Goal: Task Accomplishment & Management: Complete application form

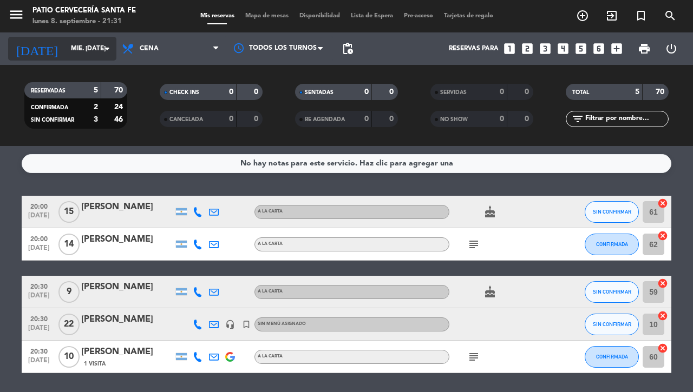
click at [65, 52] on input "mié. [DATE]" at bounding box center [108, 49] width 86 height 18
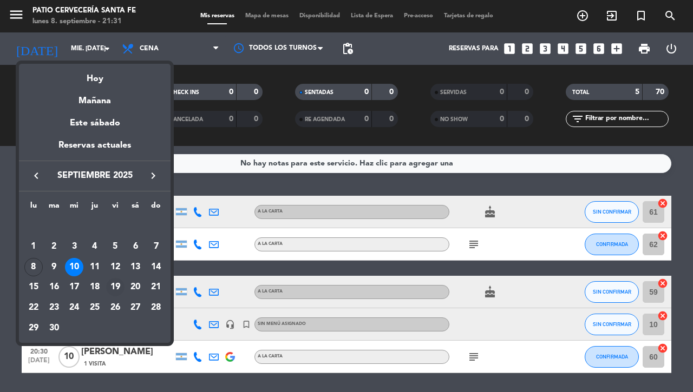
click at [117, 291] on div "19" at bounding box center [115, 287] width 18 height 18
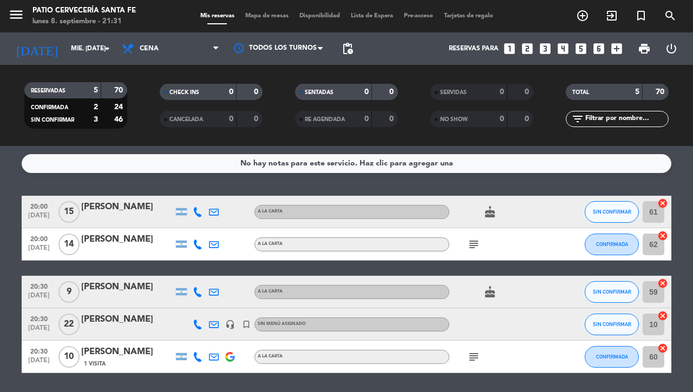
type input "vie. [DATE]"
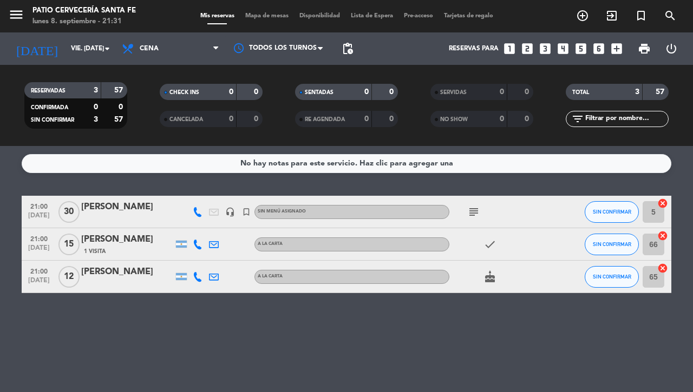
click at [642, 15] on icon "turned_in_not" at bounding box center [640, 15] width 13 height 13
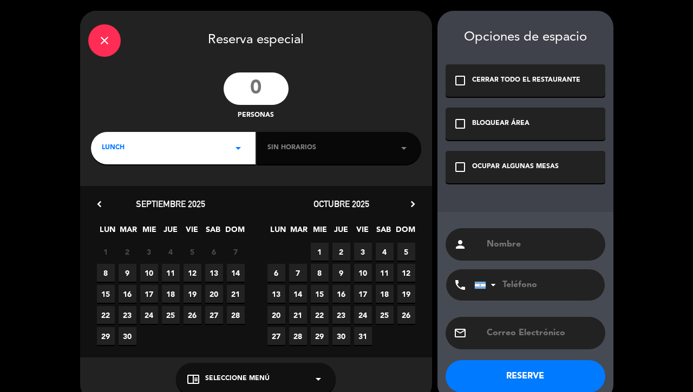
click at [259, 84] on input "number" at bounding box center [255, 89] width 65 height 32
type input "24"
click at [145, 139] on div "LUNCH arrow_drop_down" at bounding box center [173, 148] width 165 height 32
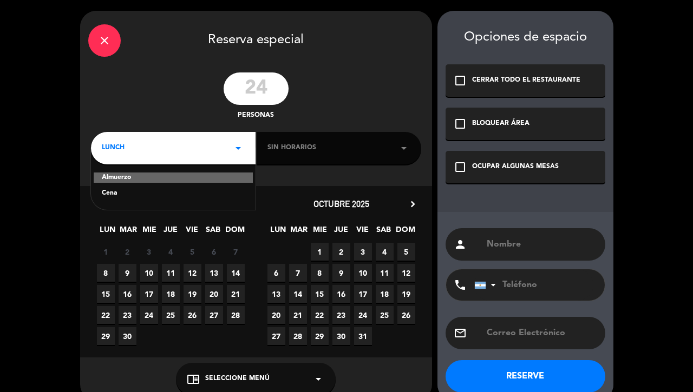
click at [114, 193] on div "Cena" at bounding box center [173, 193] width 143 height 11
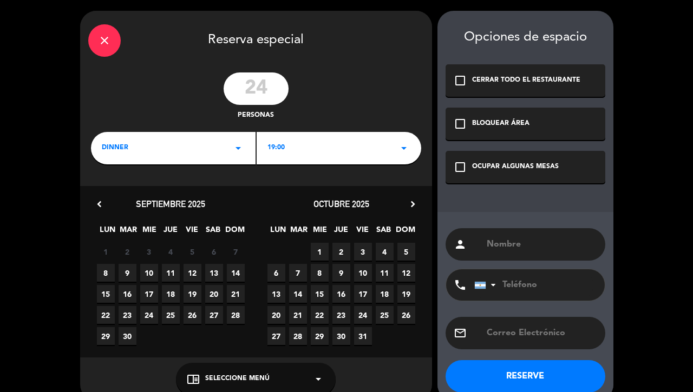
click at [314, 143] on div "19:00 arrow_drop_down" at bounding box center [339, 148] width 165 height 32
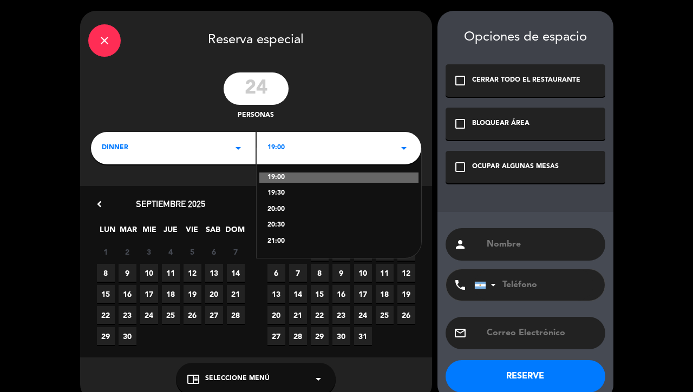
click at [275, 238] on div "21:00" at bounding box center [338, 241] width 143 height 11
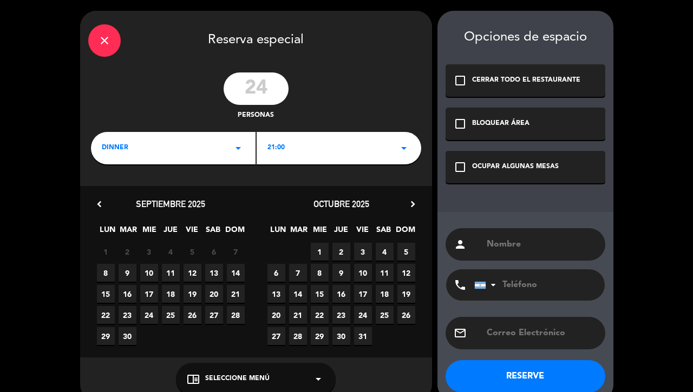
click at [189, 291] on span "19" at bounding box center [192, 294] width 18 height 18
paste input "[EMAIL_ADDRESS][DOMAIN_NAME]"
type input "[EMAIL_ADDRESS][DOMAIN_NAME]"
click at [517, 231] on div "person" at bounding box center [525, 244] width 160 height 32
click at [512, 241] on input "text" at bounding box center [540, 244] width 111 height 15
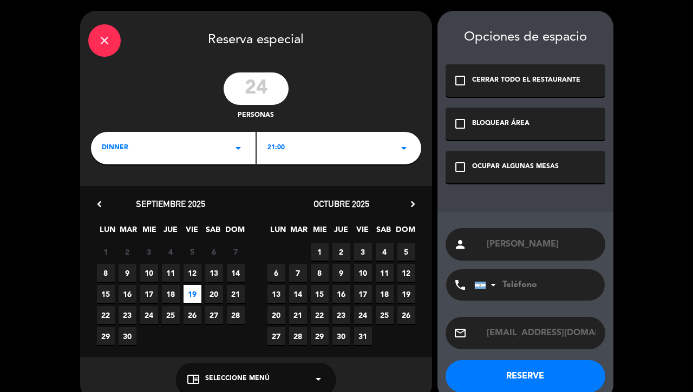
type input "[PERSON_NAME]"
click at [461, 167] on icon "check_box_outline_blank" at bounding box center [459, 167] width 13 height 13
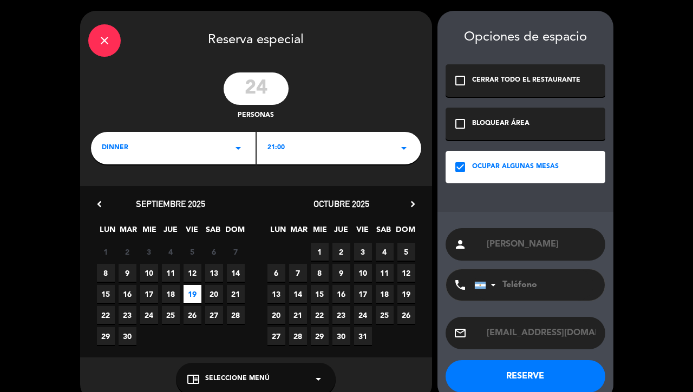
paste input "3425222789"
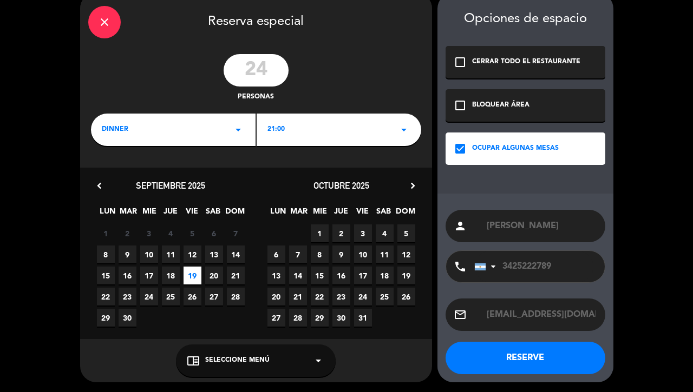
scroll to position [18, 0]
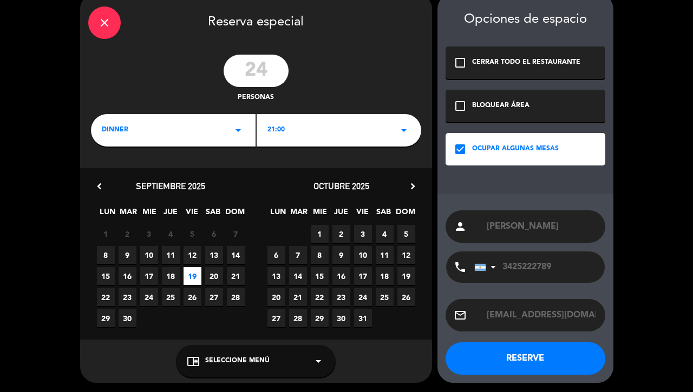
type input "3425222789"
click at [507, 356] on button "RESERVE" at bounding box center [525, 359] width 160 height 32
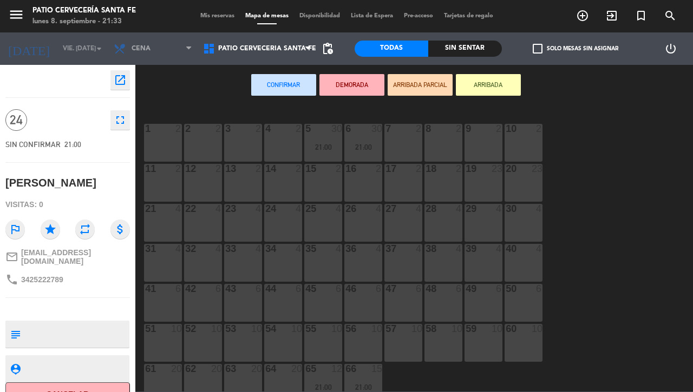
click at [531, 144] on div "10 2" at bounding box center [523, 143] width 38 height 38
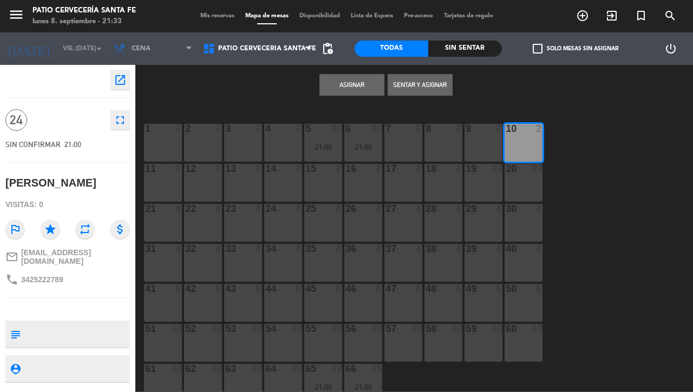
click at [352, 82] on button "Asignar" at bounding box center [351, 85] width 65 height 22
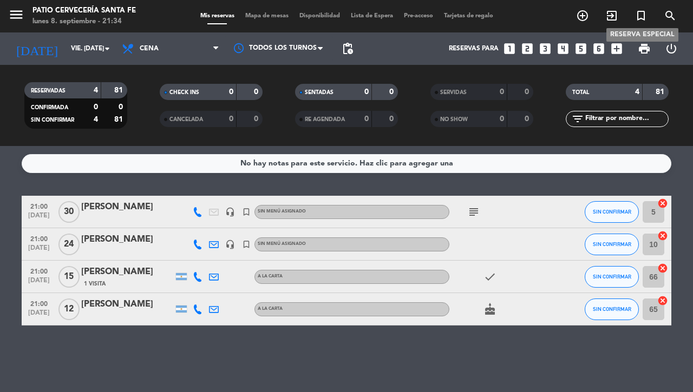
click at [641, 16] on icon "turned_in_not" at bounding box center [640, 15] width 13 height 13
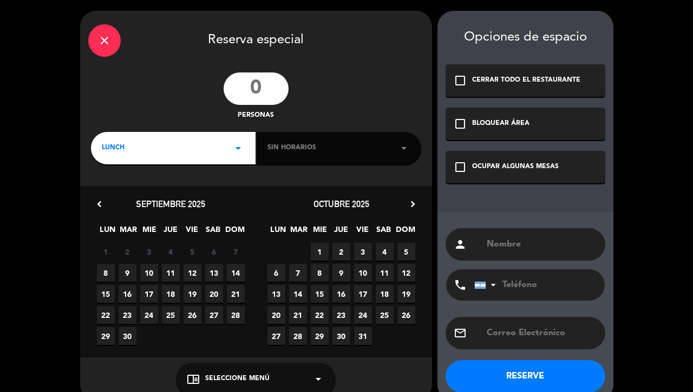
click at [127, 273] on span "9" at bounding box center [128, 273] width 18 height 18
type input "[PERSON_NAME]"
paste input "3456 459524"
type input "3456 459524"
paste input "[EMAIL_ADDRESS][DOMAIN_NAME]"
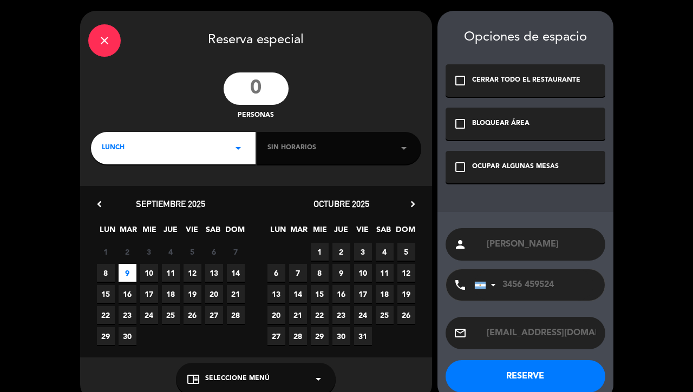
type input "[EMAIL_ADDRESS][DOMAIN_NAME]"
click at [262, 87] on input "number" at bounding box center [255, 89] width 65 height 32
type input "30"
click at [320, 144] on div "Sin horarios arrow_drop_down" at bounding box center [339, 148] width 165 height 32
click at [173, 146] on div "LUNCH arrow_drop_down" at bounding box center [173, 148] width 165 height 32
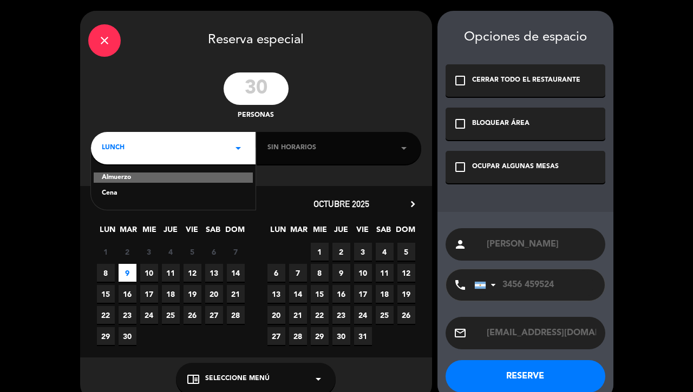
click at [107, 192] on div "Cena" at bounding box center [173, 193] width 143 height 11
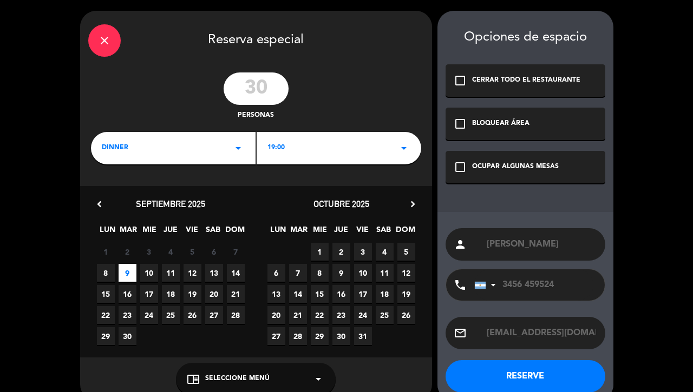
click at [306, 145] on div "19:00 arrow_drop_down" at bounding box center [339, 148] width 165 height 32
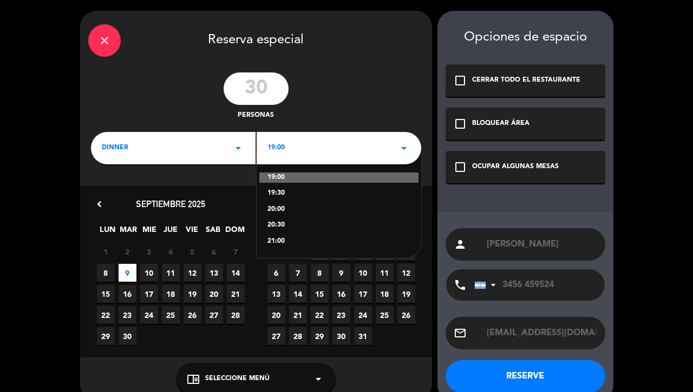
click at [283, 174] on div "19:00" at bounding box center [338, 178] width 159 height 11
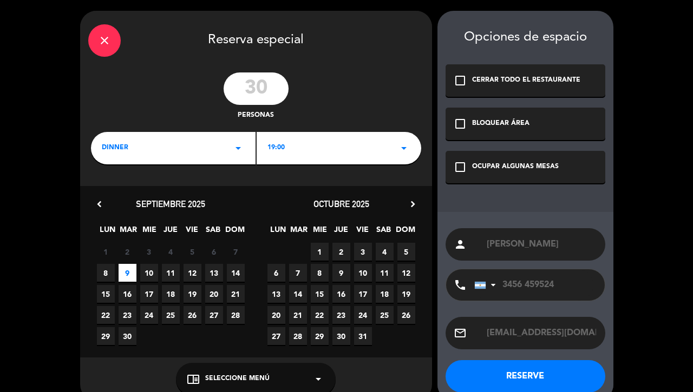
click at [458, 170] on icon "check_box_outline_blank" at bounding box center [459, 167] width 13 height 13
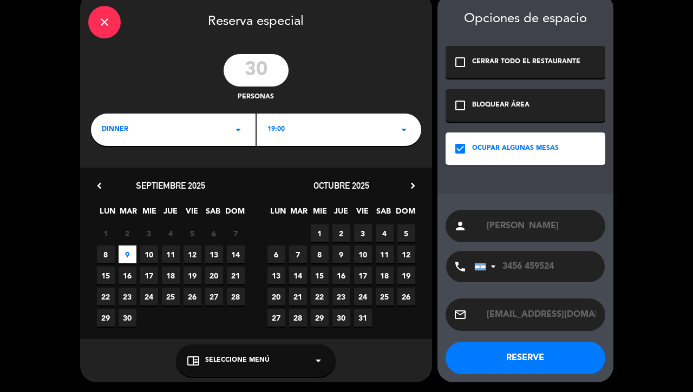
scroll to position [18, 0]
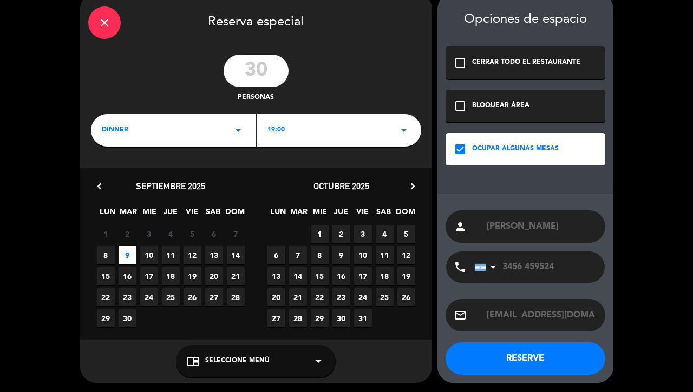
click at [510, 361] on button "RESERVE" at bounding box center [525, 359] width 160 height 32
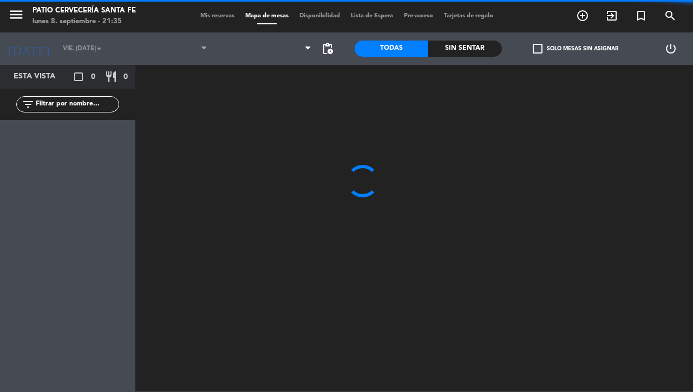
type input "[DATE] sep."
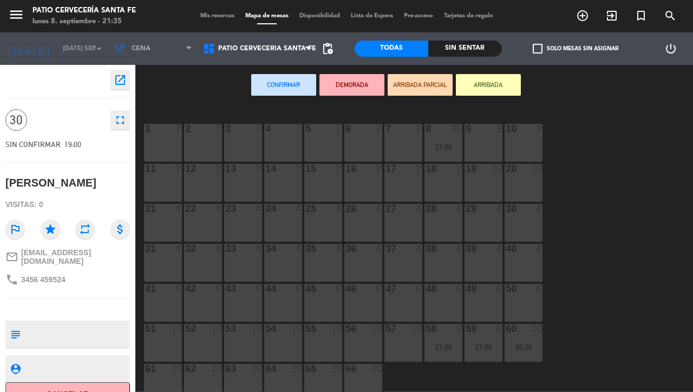
click at [531, 135] on div "10 2" at bounding box center [523, 129] width 38 height 11
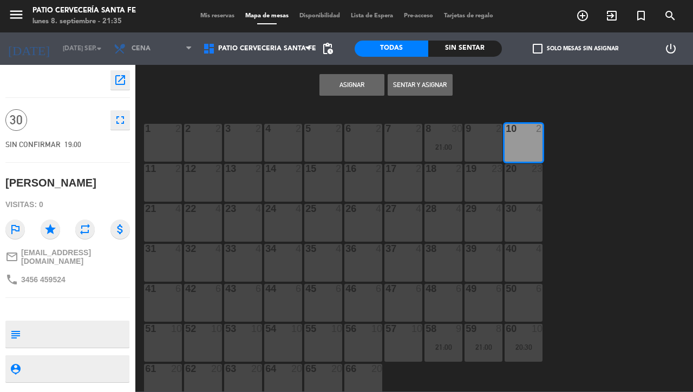
click at [345, 87] on button "Asignar" at bounding box center [351, 85] width 65 height 22
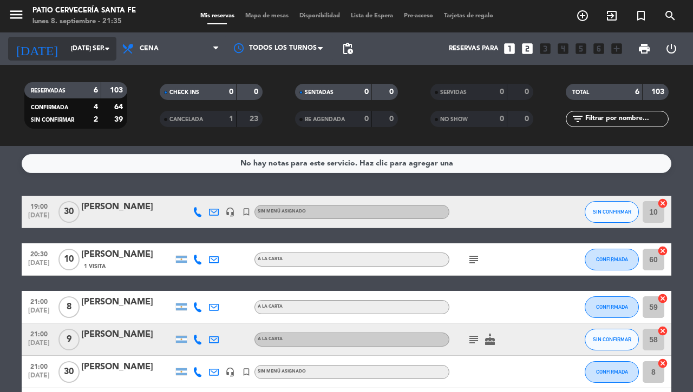
click at [78, 48] on input "[DATE] sep." at bounding box center [108, 49] width 86 height 18
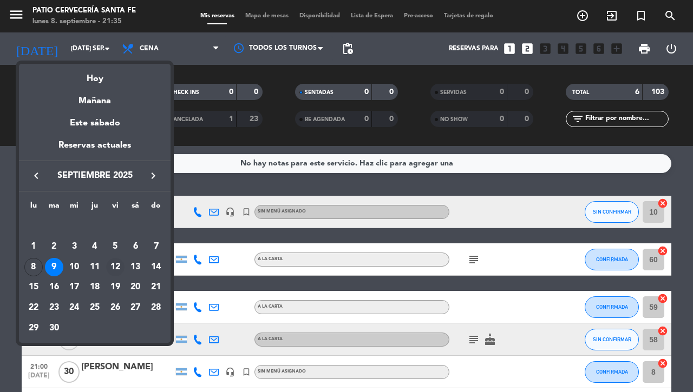
click at [112, 267] on div "12" at bounding box center [115, 267] width 18 height 18
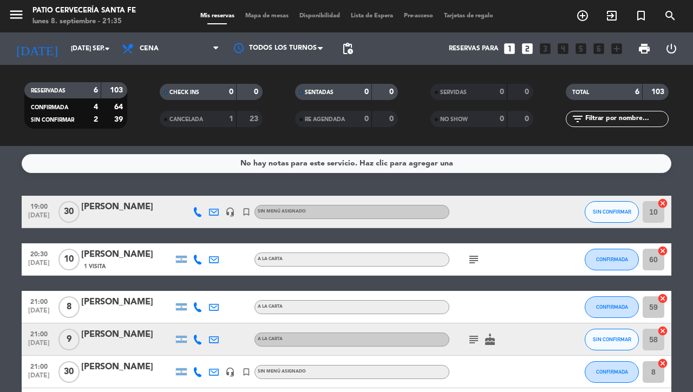
type input "vie. [DATE]"
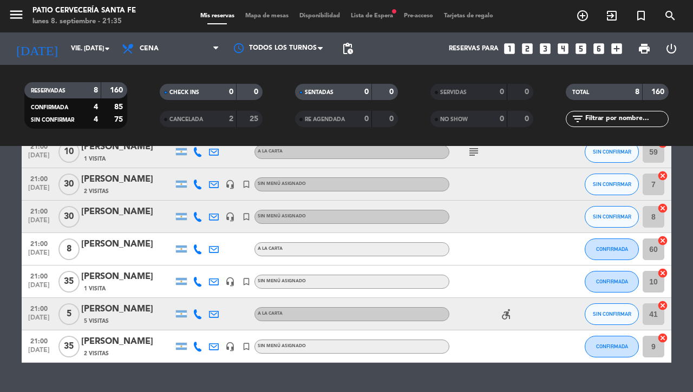
scroll to position [95, 0]
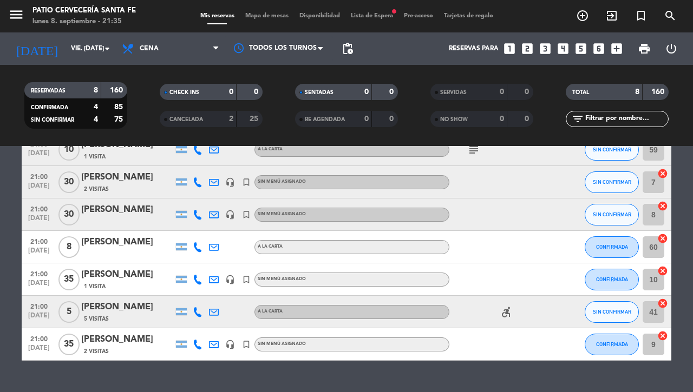
click at [118, 345] on div "[PERSON_NAME]" at bounding box center [127, 340] width 92 height 14
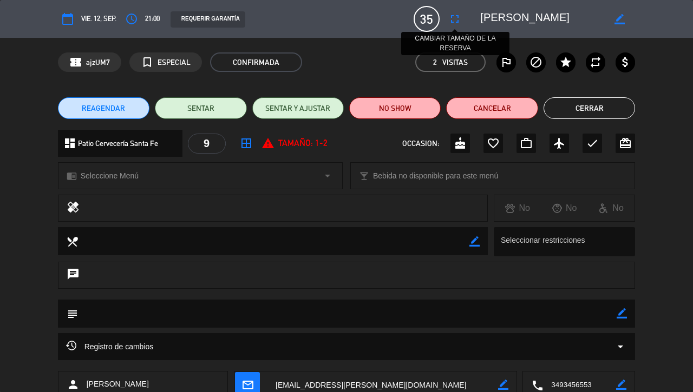
click at [451, 19] on icon "fullscreen" at bounding box center [454, 18] width 13 height 13
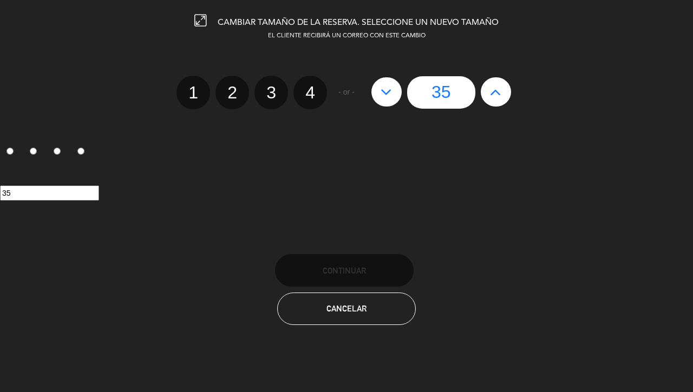
click at [386, 87] on icon at bounding box center [385, 91] width 11 height 17
type input "34"
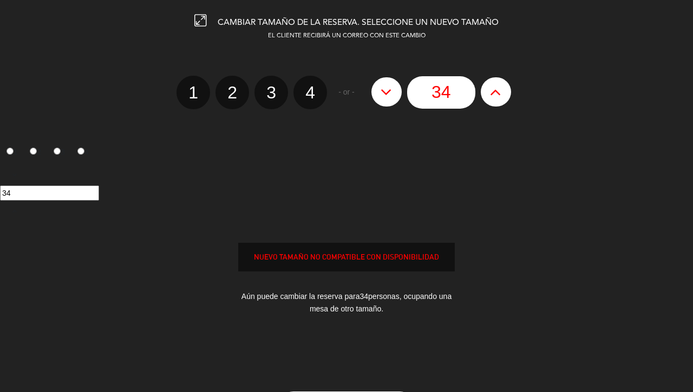
click at [386, 87] on icon at bounding box center [385, 91] width 11 height 17
type input "33"
click at [386, 87] on icon at bounding box center [385, 91] width 11 height 17
type input "32"
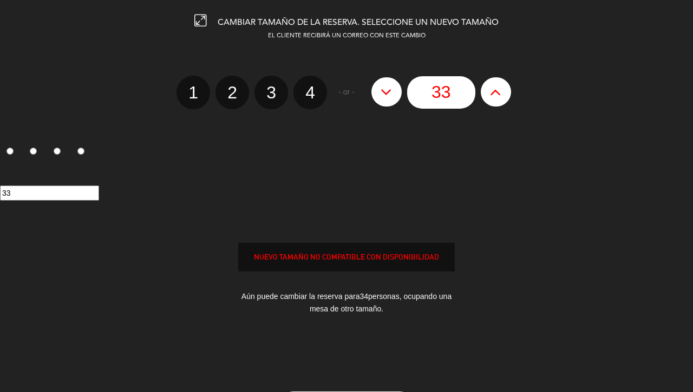
type input "32"
click at [386, 87] on icon at bounding box center [385, 91] width 11 height 17
type input "31"
click at [386, 87] on icon at bounding box center [385, 91] width 11 height 17
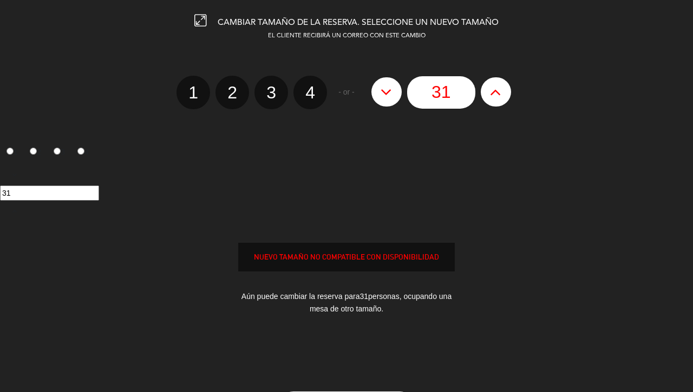
type input "30"
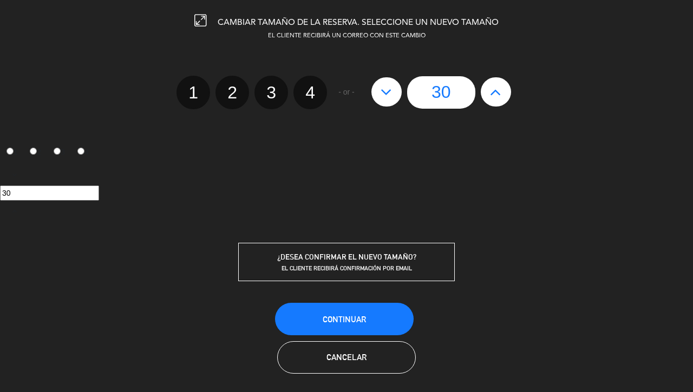
click at [363, 315] on span "Continuar" at bounding box center [344, 319] width 43 height 9
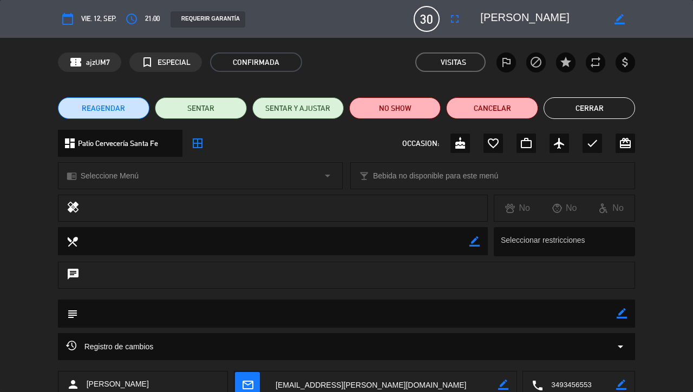
click at [600, 110] on button "Cerrar" at bounding box center [588, 108] width 91 height 22
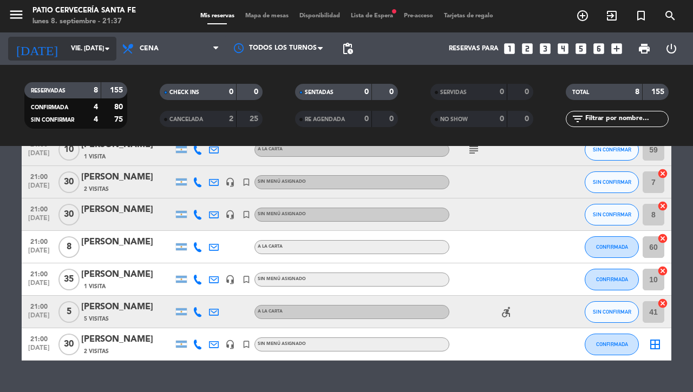
click at [71, 50] on input "vie. [DATE]" at bounding box center [108, 49] width 86 height 18
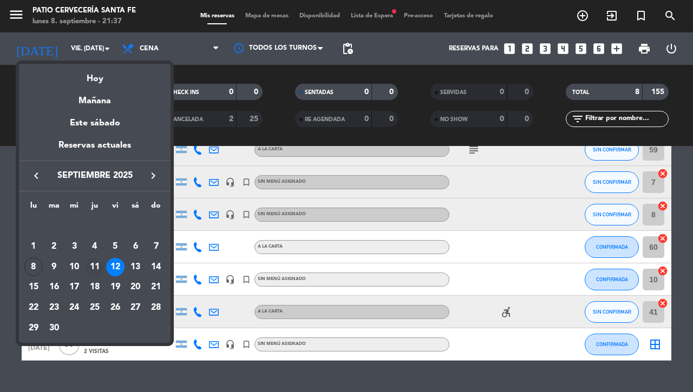
click at [93, 267] on div "11" at bounding box center [95, 267] width 18 height 18
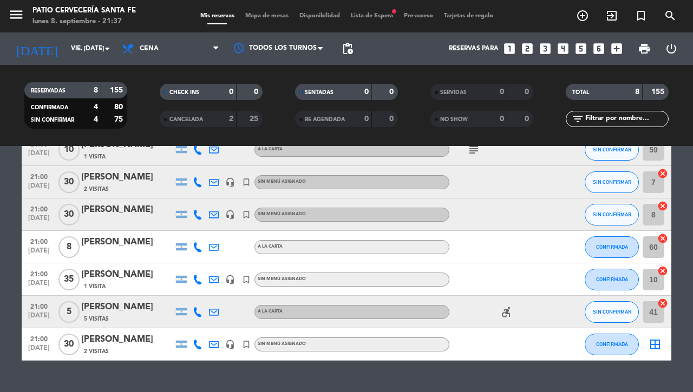
type input "[DEMOGRAPHIC_DATA] [DATE]"
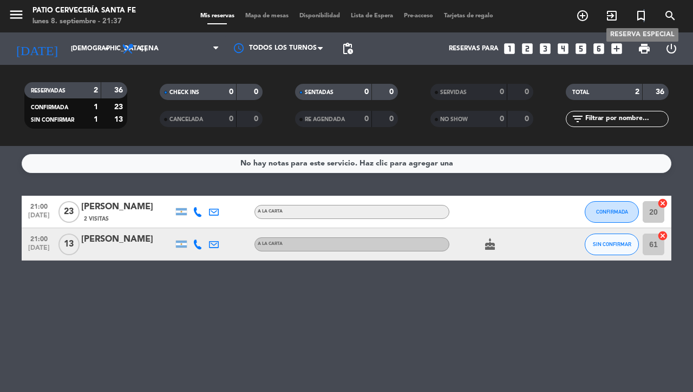
click at [643, 15] on icon "turned_in_not" at bounding box center [640, 15] width 13 height 13
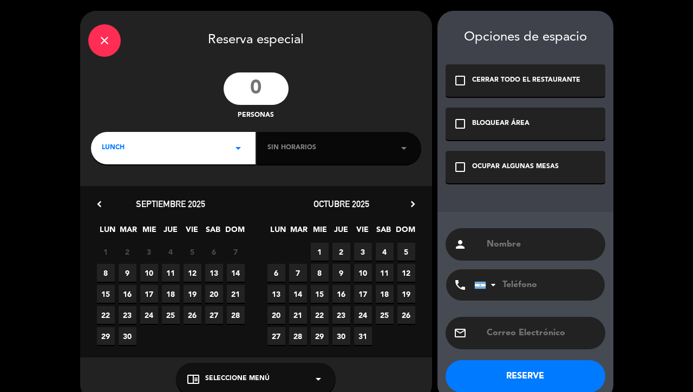
paste input "[PERSON_NAME]"
type input "[PERSON_NAME]"
paste input "[EMAIL_ADDRESS][DOMAIN_NAME]"
type input "[EMAIL_ADDRESS][DOMAIN_NAME]"
click at [259, 89] on input "number" at bounding box center [255, 89] width 65 height 32
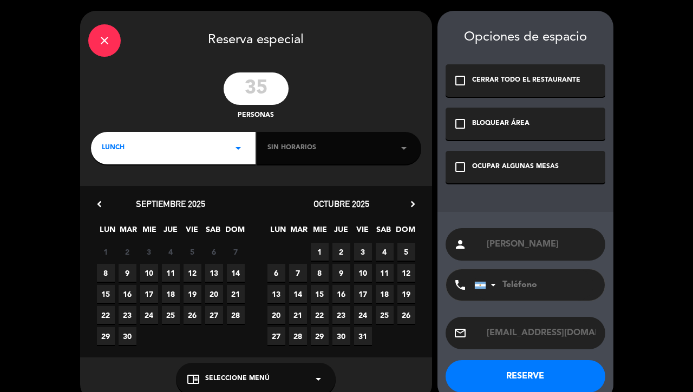
type input "35"
click at [127, 150] on div "LUNCH arrow_drop_down" at bounding box center [173, 148] width 165 height 32
click at [116, 189] on div "Cena" at bounding box center [173, 193] width 143 height 11
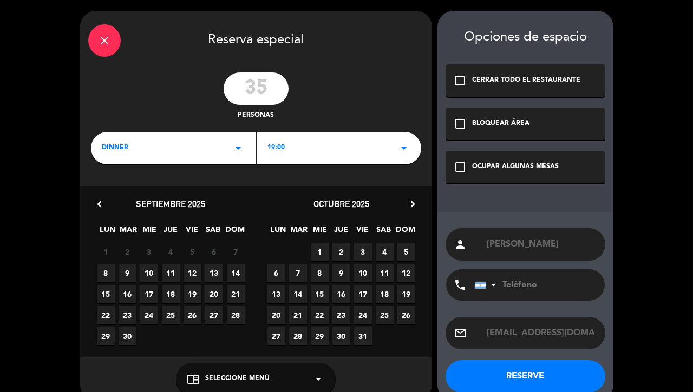
click at [301, 148] on div "19:00 arrow_drop_down" at bounding box center [339, 148] width 165 height 32
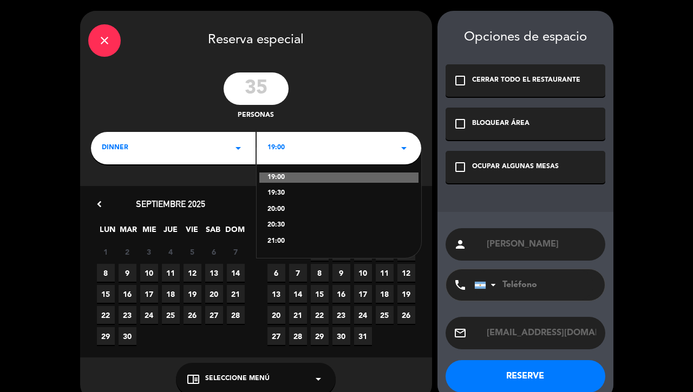
click at [275, 242] on div "21:00" at bounding box center [338, 241] width 143 height 11
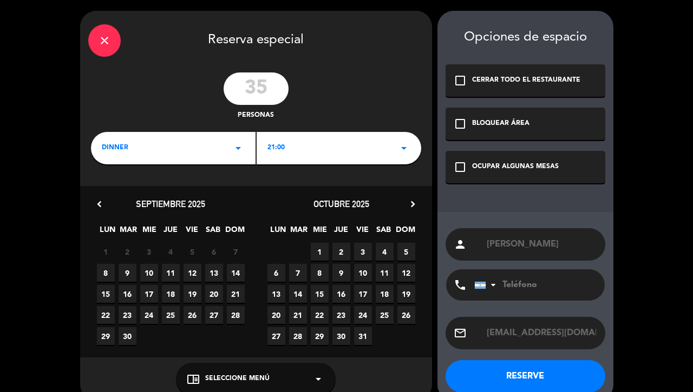
click at [166, 273] on span "11" at bounding box center [171, 273] width 18 height 18
click at [515, 283] on input "tel" at bounding box center [533, 284] width 119 height 31
paste input "3425199947"
type input "3425199947"
click at [462, 160] on div "check_box_outline_blank OCUPAR ALGUNAS MESAS" at bounding box center [525, 167] width 160 height 32
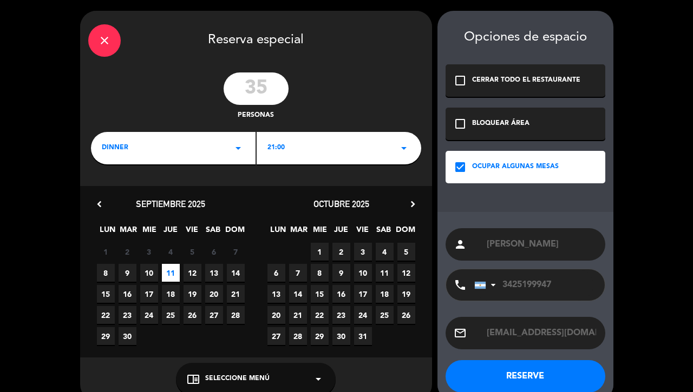
click at [524, 373] on button "RESERVE" at bounding box center [525, 376] width 160 height 32
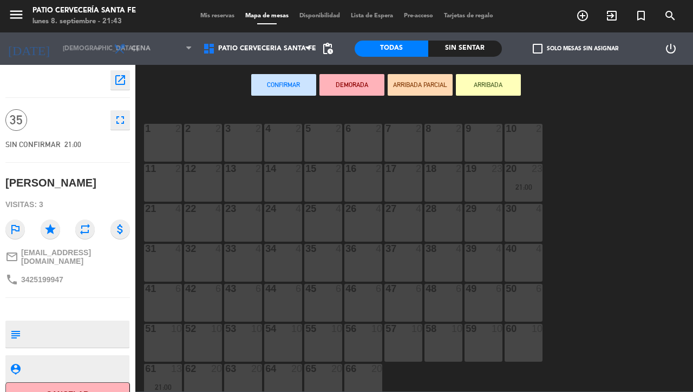
click at [528, 134] on div at bounding box center [524, 129] width 18 height 10
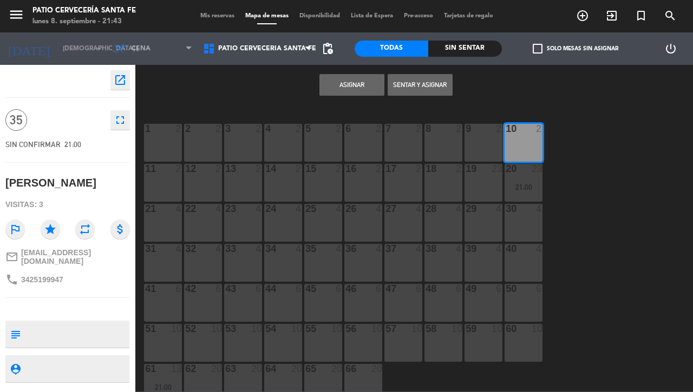
click at [340, 79] on button "Asignar" at bounding box center [351, 85] width 65 height 22
